Goal: Information Seeking & Learning: Learn about a topic

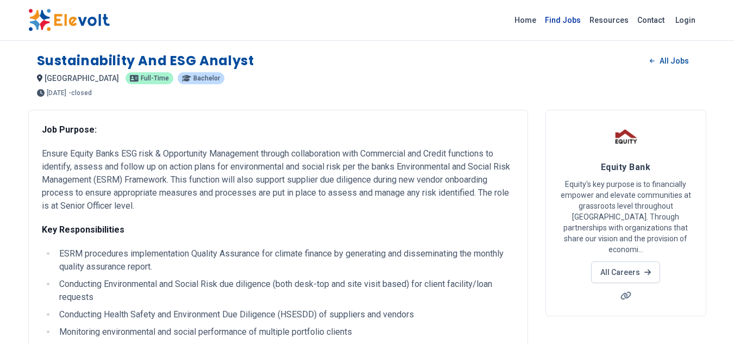
click at [574, 24] on link "Find Jobs" at bounding box center [563, 19] width 45 height 17
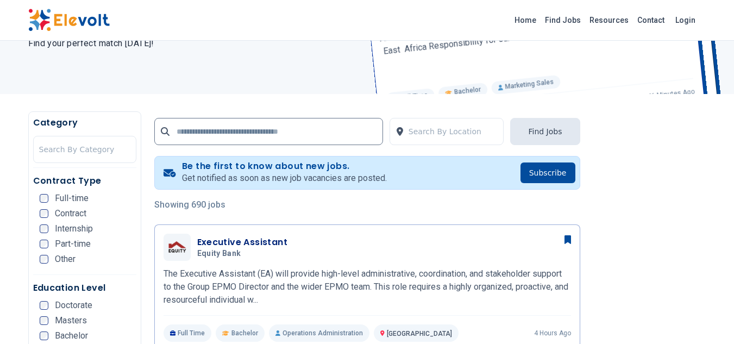
scroll to position [130, 0]
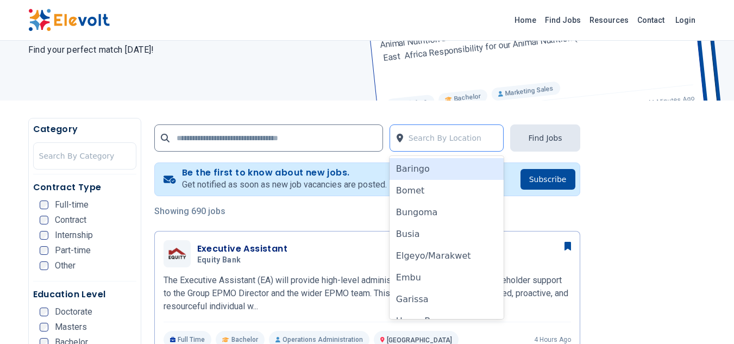
click at [403, 135] on icon at bounding box center [400, 138] width 7 height 9
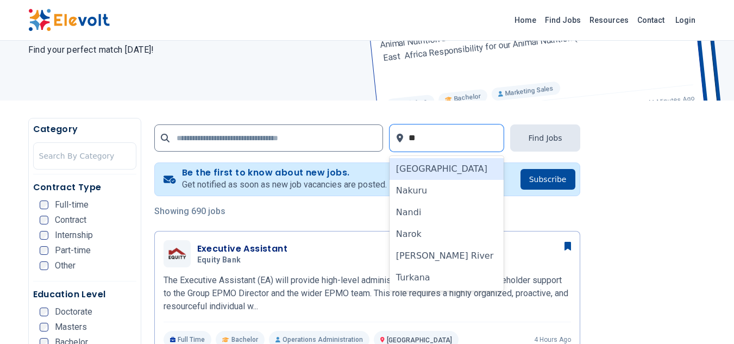
type input "**"
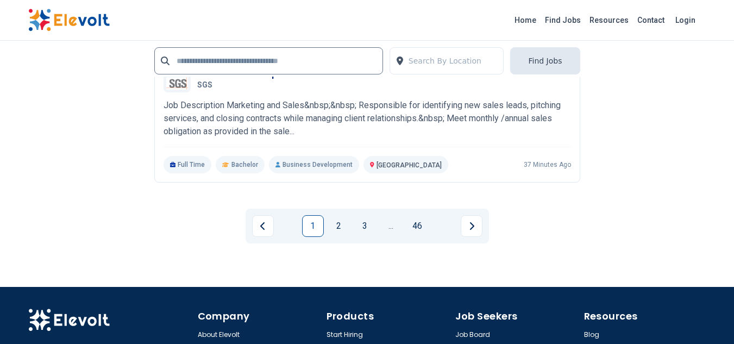
scroll to position [2471, 0]
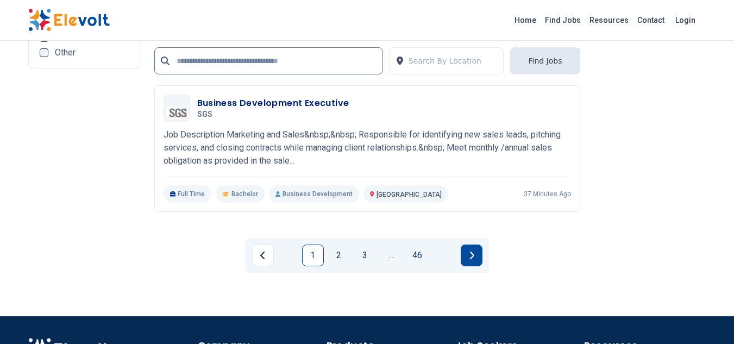
click at [471, 247] on button "Next page" at bounding box center [472, 256] width 22 height 22
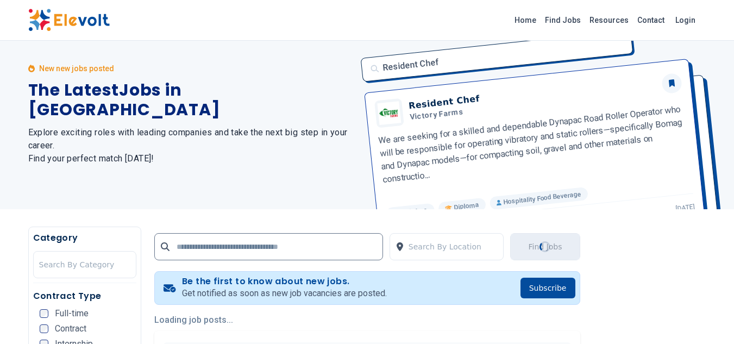
scroll to position [0, 0]
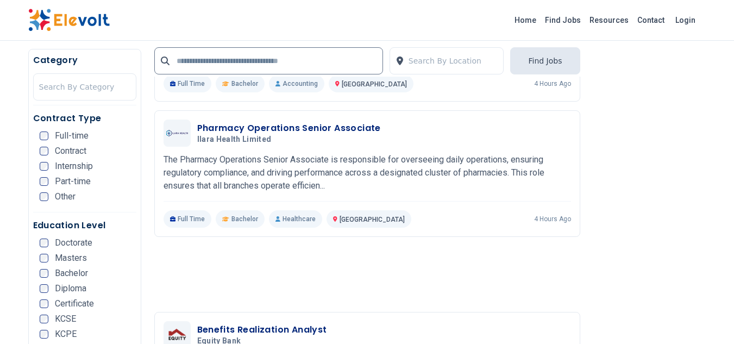
scroll to position [798, 0]
